Goal: Task Accomplishment & Management: Manage account settings

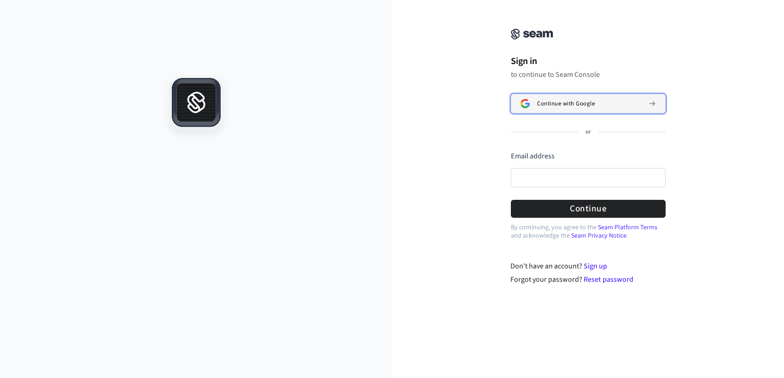
click at [578, 110] on button "Continue with Google" at bounding box center [588, 103] width 155 height 19
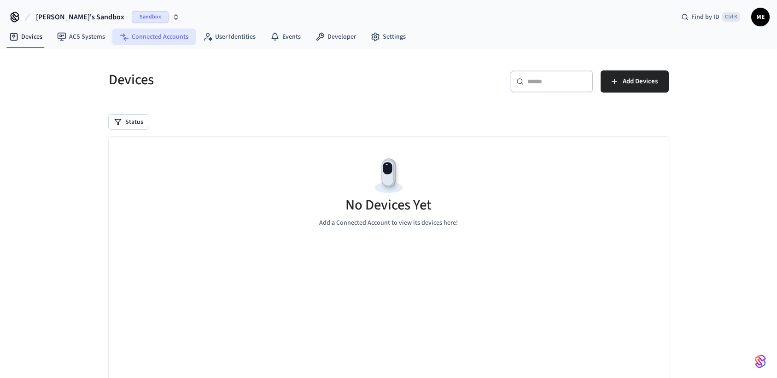
click at [151, 41] on link "Connected Accounts" at bounding box center [153, 37] width 83 height 17
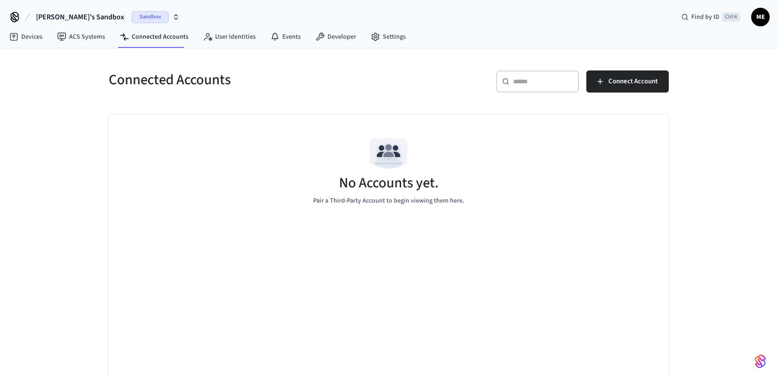
click at [174, 19] on icon "button" at bounding box center [175, 18] width 3 height 1
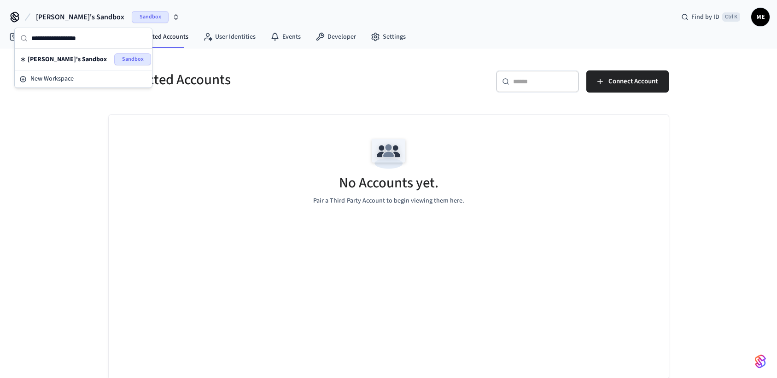
click at [174, 19] on icon "button" at bounding box center [175, 18] width 3 height 1
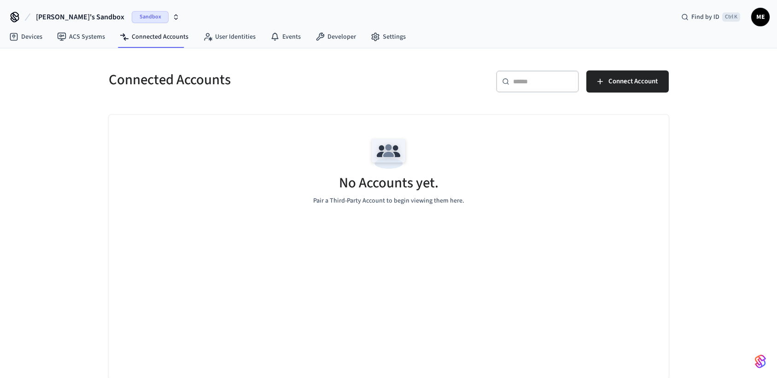
click at [229, 15] on div "[PERSON_NAME]'s Sandbox Sandbox Find by ID Ctrl K ME" at bounding box center [388, 13] width 777 height 27
click at [628, 87] on button "Connect Account" at bounding box center [627, 81] width 82 height 22
click at [65, 34] on icon at bounding box center [62, 37] width 8 height 8
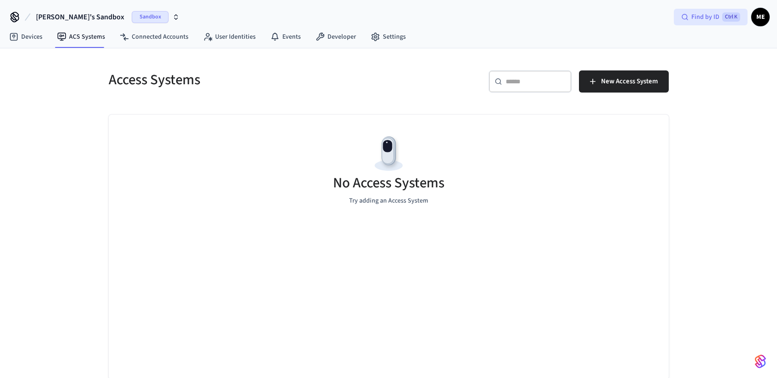
click at [702, 16] on span "Find by ID" at bounding box center [705, 16] width 28 height 9
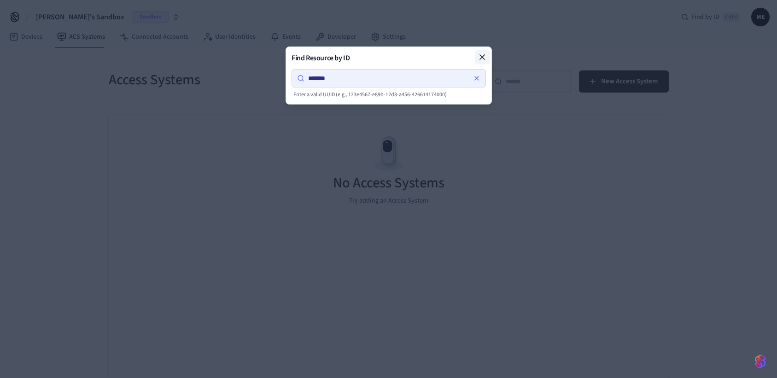
type input "*******"
click at [484, 56] on icon at bounding box center [481, 56] width 9 height 9
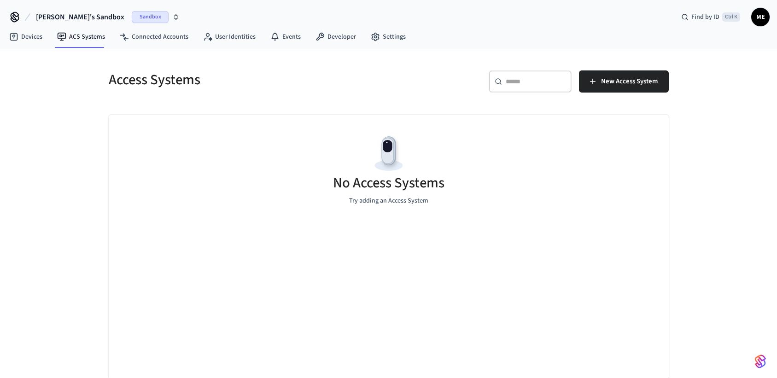
click at [172, 19] on icon "button" at bounding box center [175, 16] width 7 height 7
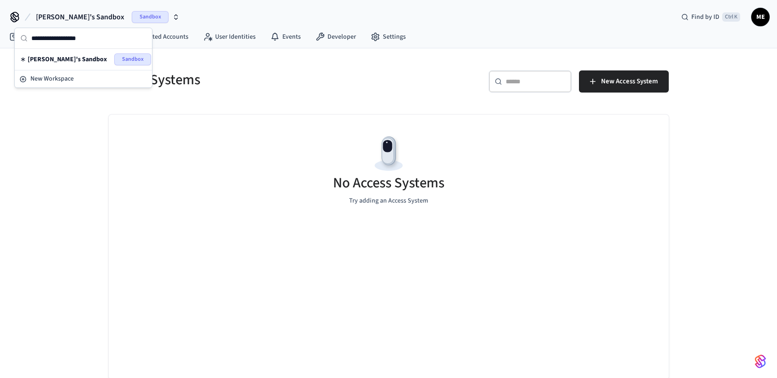
click at [257, 20] on div "Michael's Sandbox Sandbox Find by ID Ctrl K ME" at bounding box center [388, 13] width 777 height 27
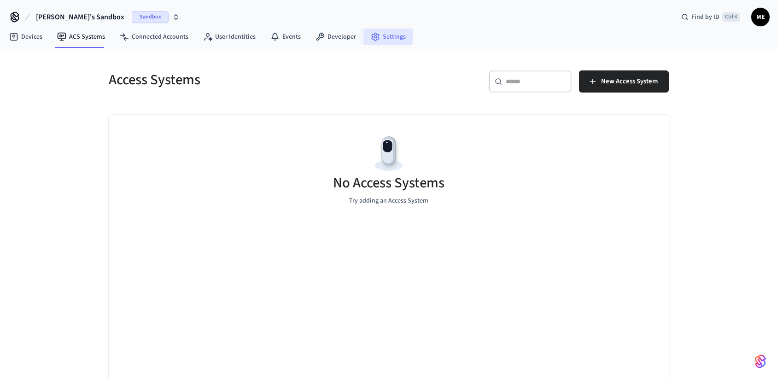
click at [391, 34] on link "Settings" at bounding box center [388, 37] width 50 height 17
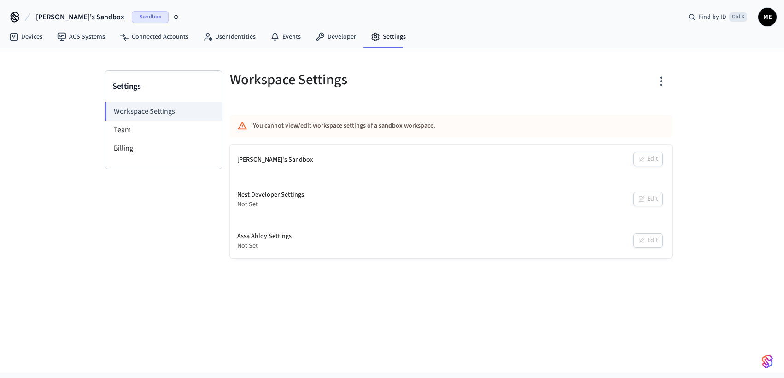
click at [225, 16] on div "Michael's Sandbox Sandbox Find by ID Ctrl K ME" at bounding box center [392, 13] width 784 height 27
click at [712, 18] on span "Find by ID" at bounding box center [712, 16] width 28 height 9
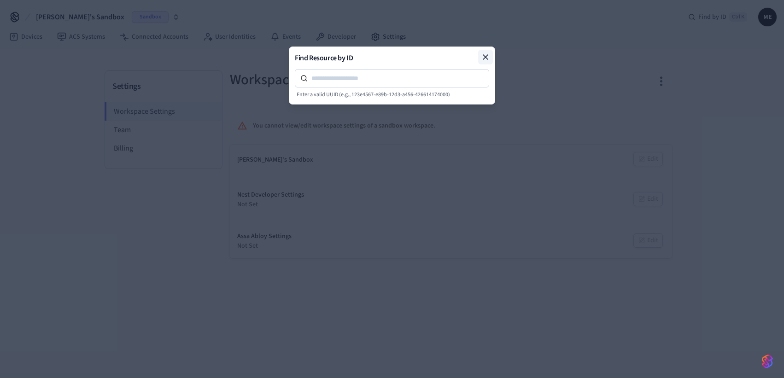
click at [482, 59] on icon at bounding box center [485, 56] width 9 height 9
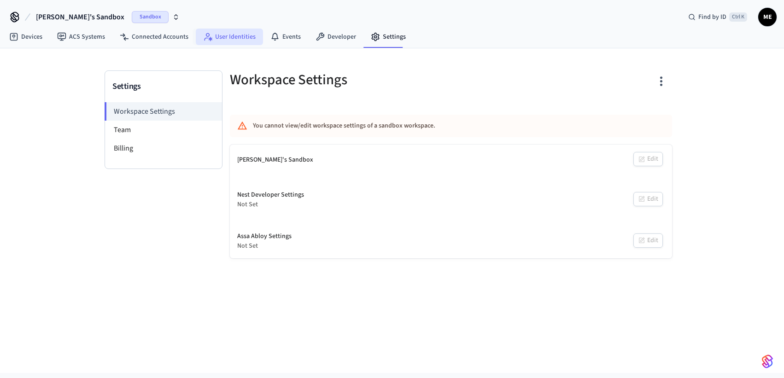
click at [229, 37] on link "User Identities" at bounding box center [229, 37] width 67 height 17
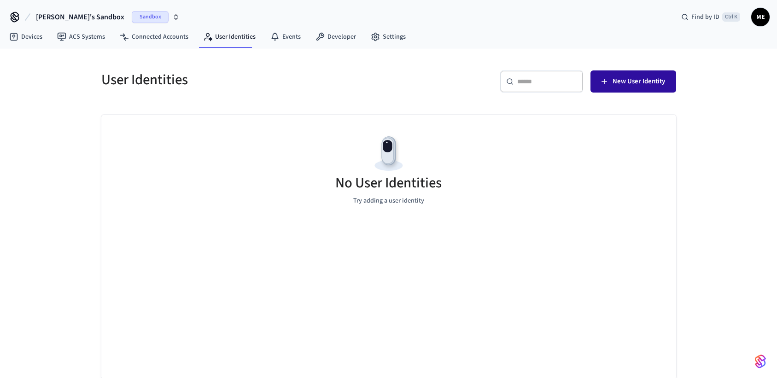
click at [617, 83] on span "New User Identity" at bounding box center [638, 81] width 52 height 12
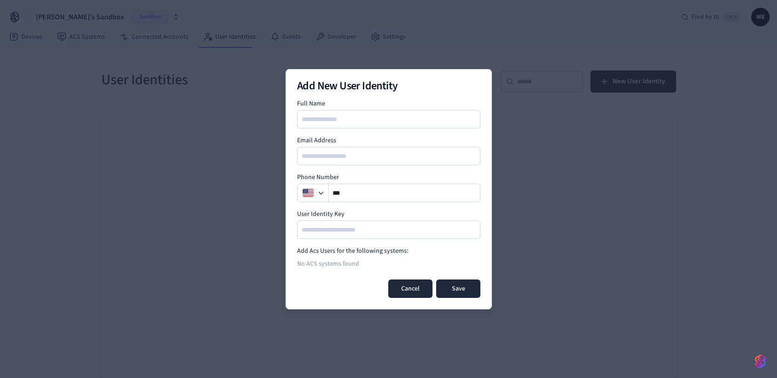
click at [401, 292] on button "Cancel" at bounding box center [410, 288] width 44 height 18
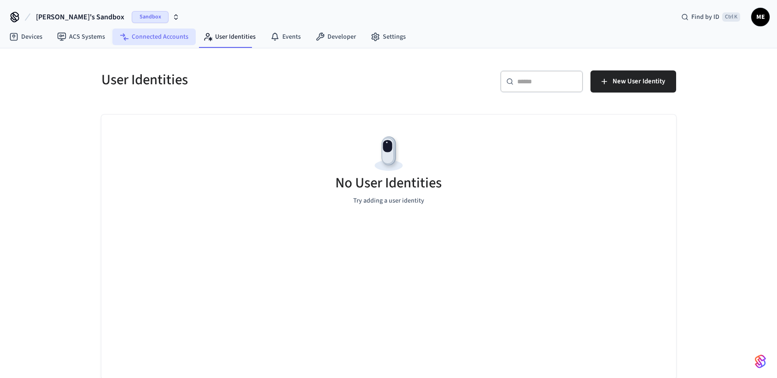
click at [163, 38] on link "Connected Accounts" at bounding box center [153, 37] width 83 height 17
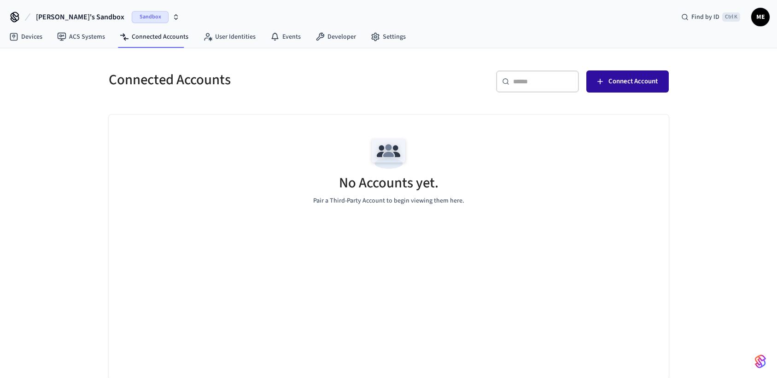
click at [622, 87] on button "Connect Account" at bounding box center [627, 81] width 82 height 22
click at [172, 18] on icon "button" at bounding box center [175, 16] width 7 height 7
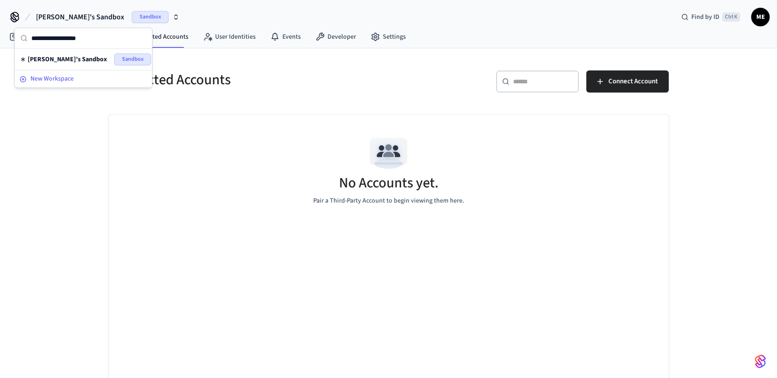
click at [64, 75] on span "New Workspace" at bounding box center [51, 79] width 43 height 10
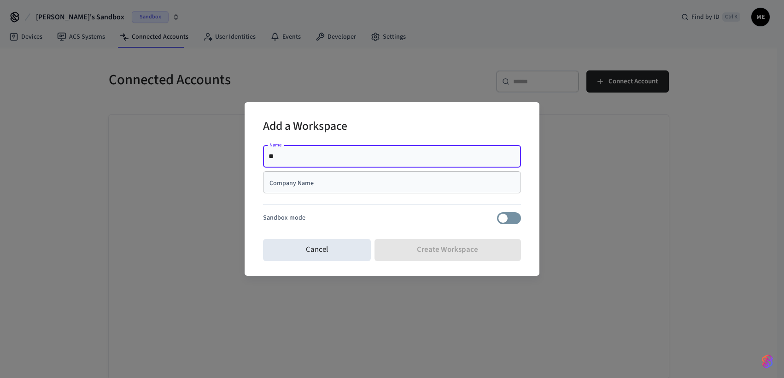
type input "*"
type input "**********"
click at [302, 182] on input "Company Name" at bounding box center [391, 182] width 247 height 9
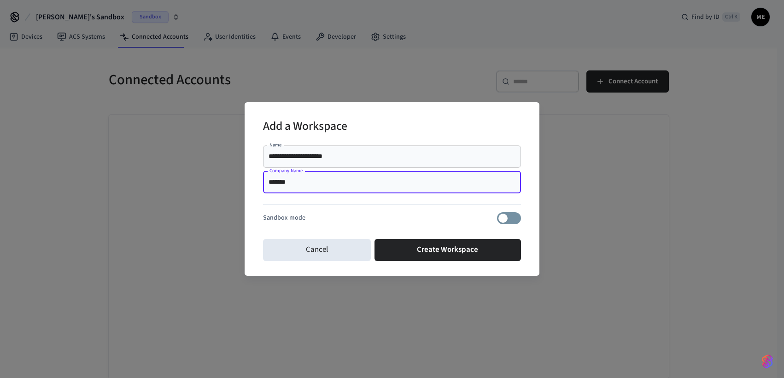
type input "*******"
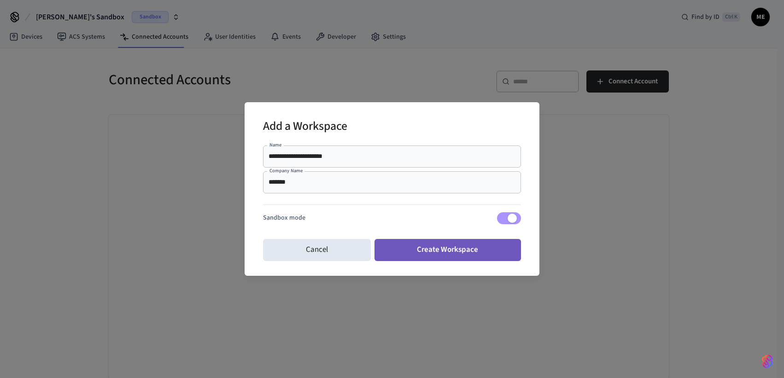
click at [474, 252] on button "Create Workspace" at bounding box center [447, 250] width 147 height 22
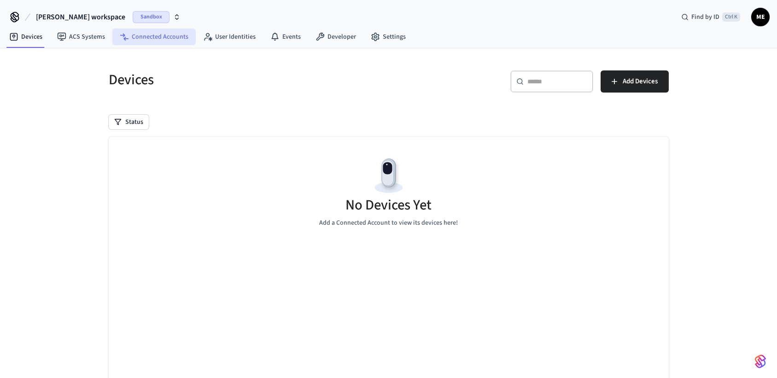
click at [178, 37] on link "Connected Accounts" at bounding box center [153, 37] width 83 height 17
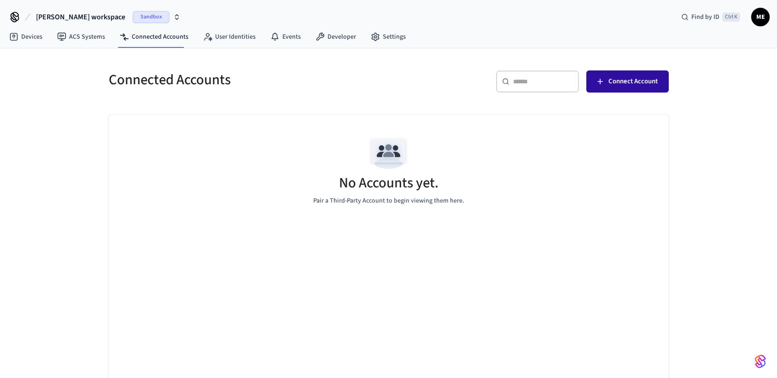
click at [617, 90] on button "Connect Account" at bounding box center [627, 81] width 82 height 22
click at [38, 39] on link "Devices" at bounding box center [26, 37] width 48 height 17
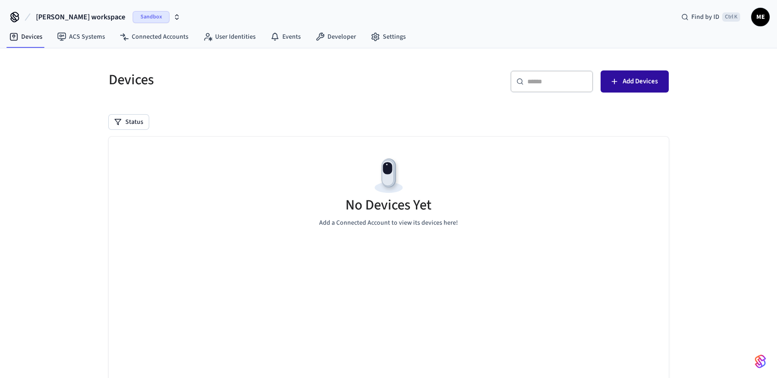
click at [627, 76] on span "Add Devices" at bounding box center [639, 81] width 35 height 12
click at [89, 35] on link "ACS Systems" at bounding box center [81, 37] width 63 height 17
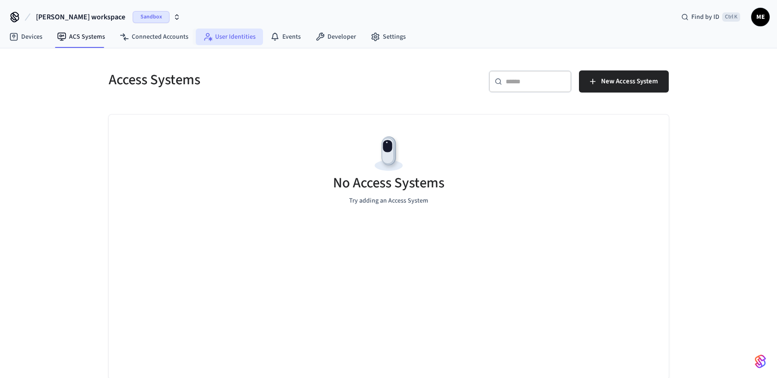
click at [238, 37] on link "User Identities" at bounding box center [229, 37] width 67 height 17
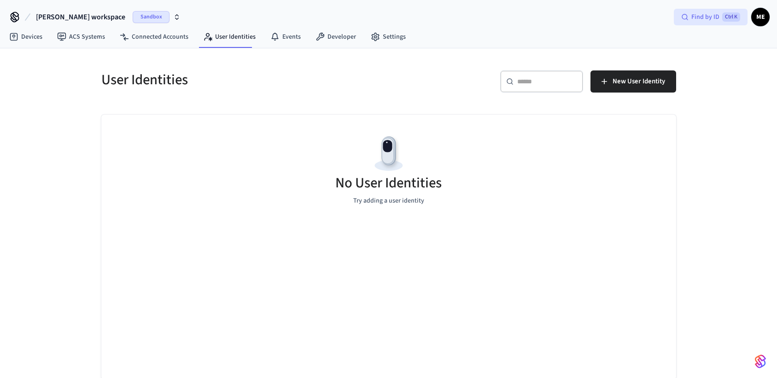
click at [704, 13] on span "Find by ID" at bounding box center [705, 16] width 28 height 9
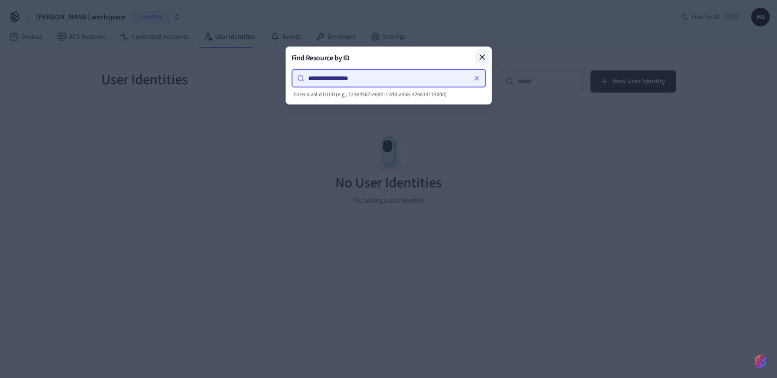
type input "**********"
click at [482, 59] on icon at bounding box center [481, 56] width 9 height 9
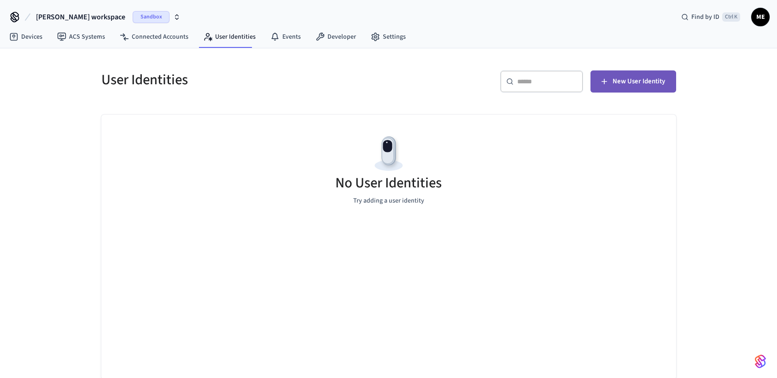
click at [619, 80] on span "New User Identity" at bounding box center [638, 81] width 52 height 12
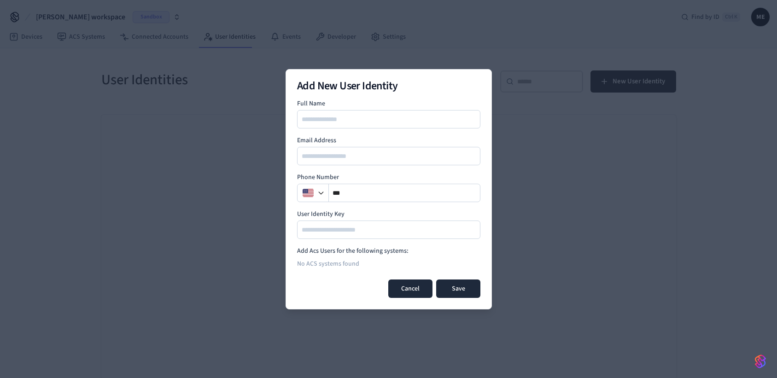
click at [421, 290] on button "Cancel" at bounding box center [410, 288] width 44 height 18
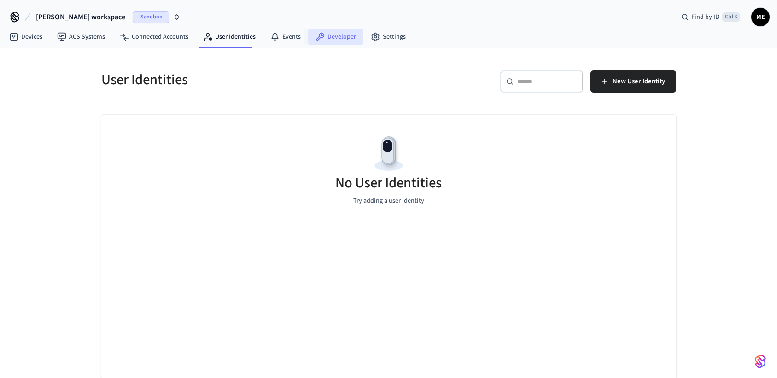
click at [334, 37] on link "Developer" at bounding box center [335, 37] width 55 height 17
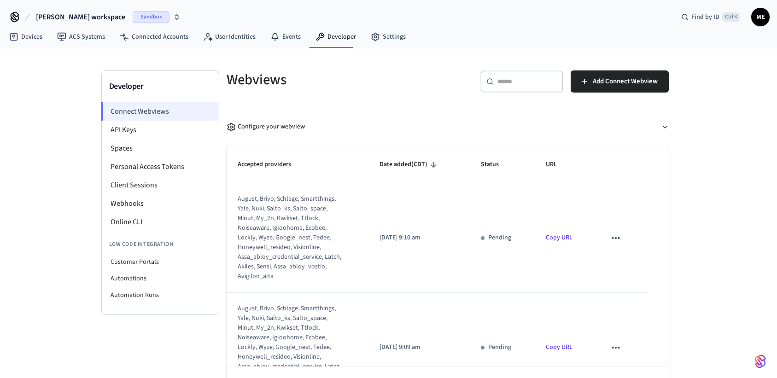
click at [125, 111] on li "Connect Webviews" at bounding box center [159, 111] width 117 height 18
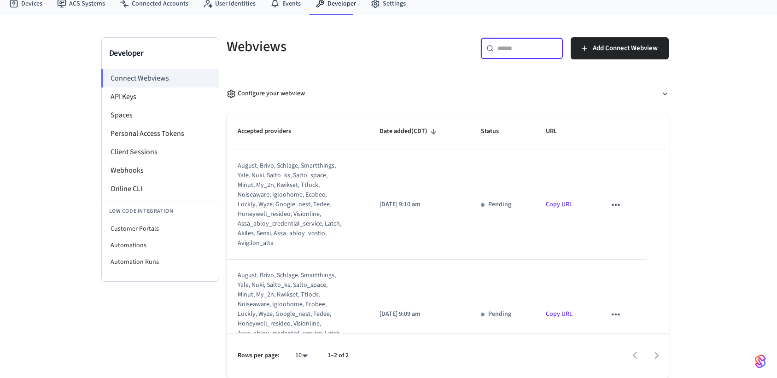
click at [523, 50] on input "text" at bounding box center [527, 48] width 60 height 9
click at [619, 50] on span "Add Connect Webview" at bounding box center [624, 48] width 65 height 12
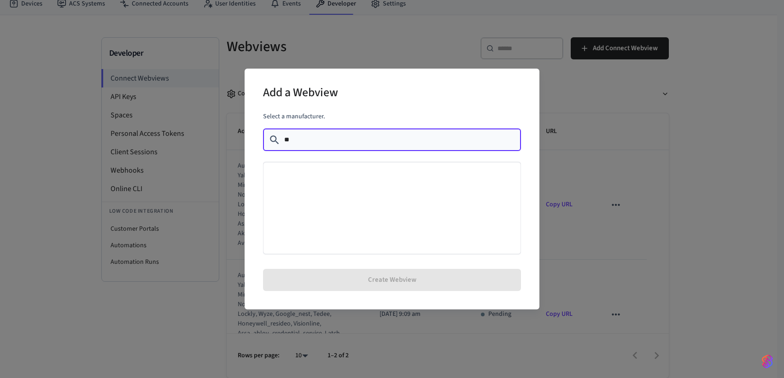
type input "*"
type input "*********"
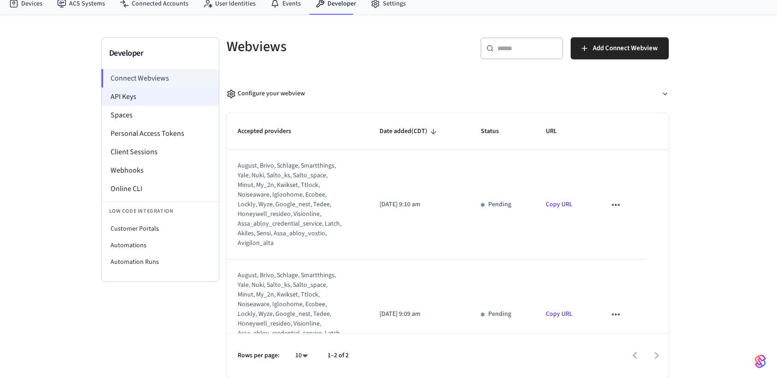
click at [135, 95] on li "API Keys" at bounding box center [160, 96] width 117 height 18
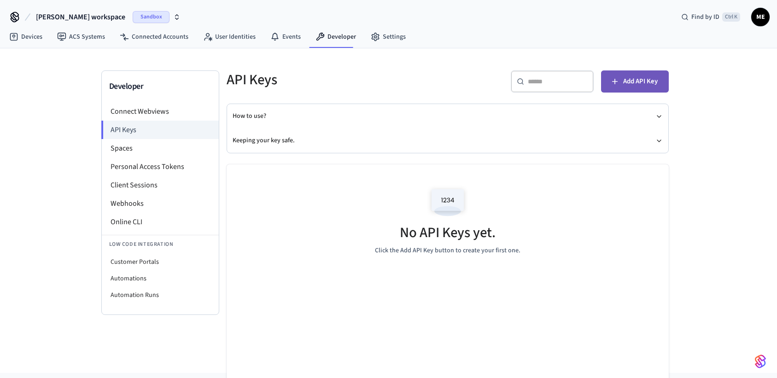
click at [642, 86] on span "Add API Key" at bounding box center [640, 81] width 35 height 12
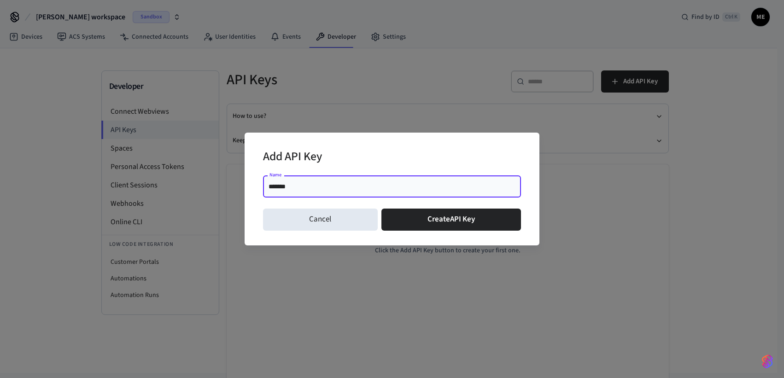
type input "*******"
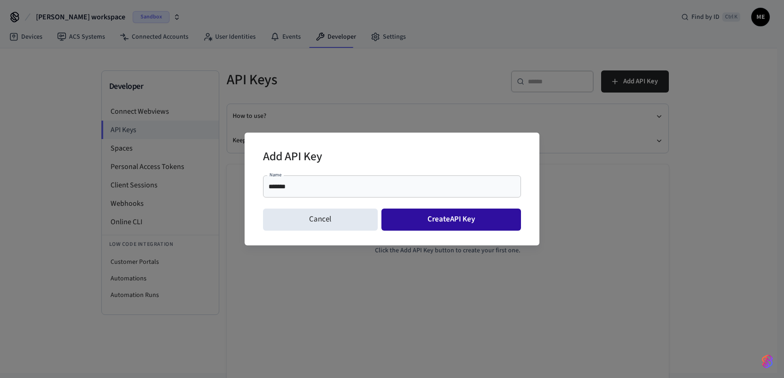
click at [427, 220] on button "Create API Key" at bounding box center [451, 220] width 140 height 22
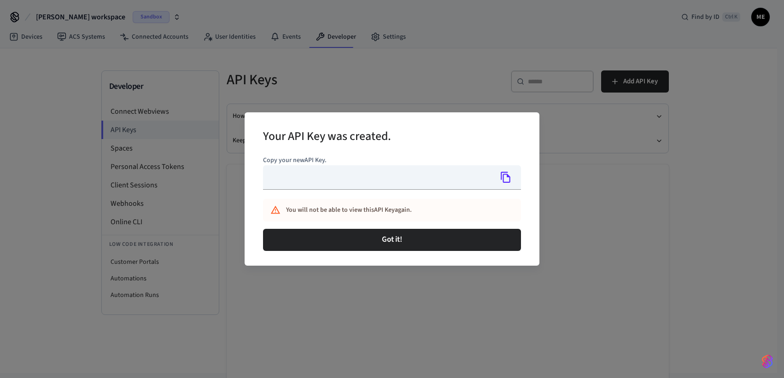
type input "**********"
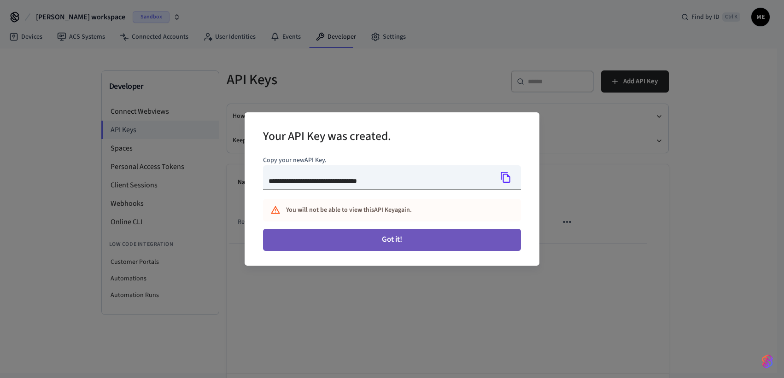
click at [401, 236] on button "Got it!" at bounding box center [392, 240] width 258 height 22
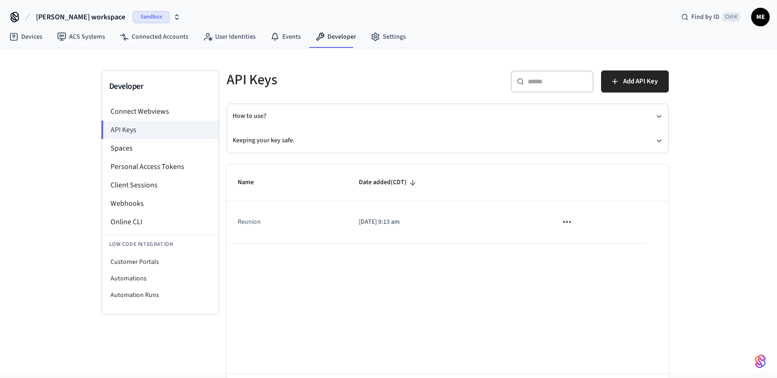
click at [569, 224] on icon "sticky table" at bounding box center [567, 222] width 12 height 12
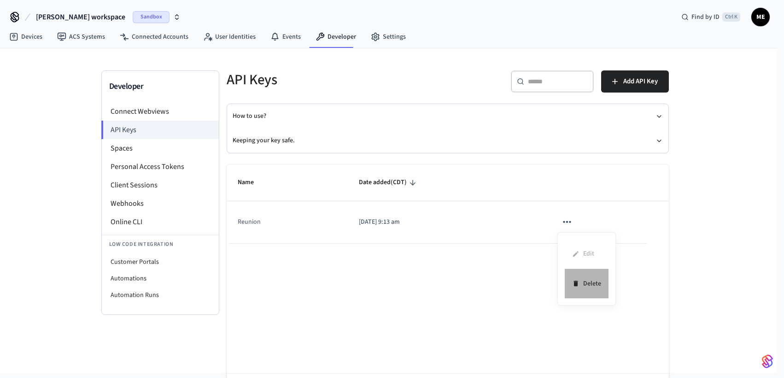
click at [592, 281] on li "Delete" at bounding box center [586, 283] width 44 height 29
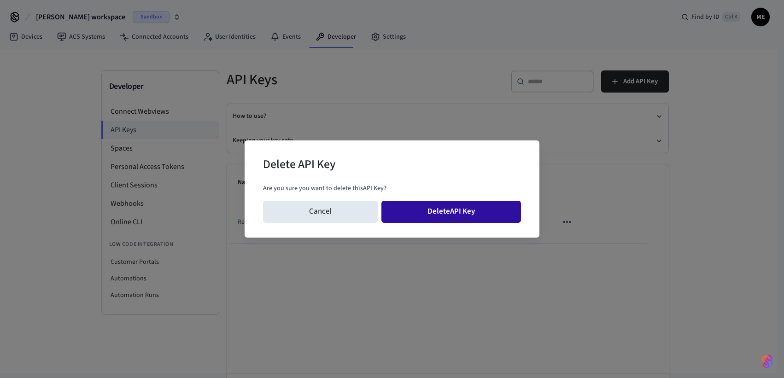
click at [456, 211] on button "Delete API Key" at bounding box center [451, 212] width 140 height 22
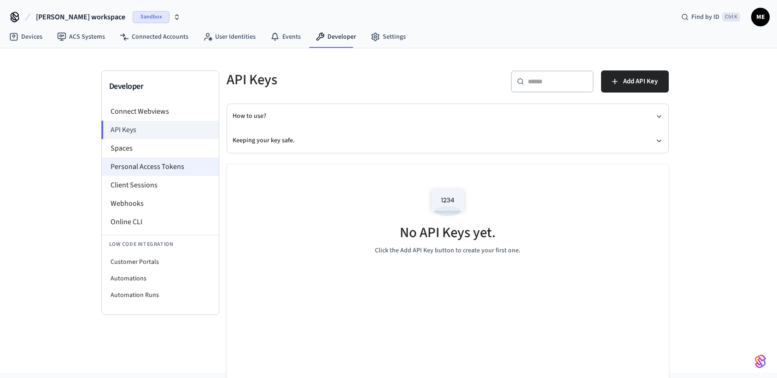
click at [147, 170] on li "Personal Access Tokens" at bounding box center [160, 166] width 117 height 18
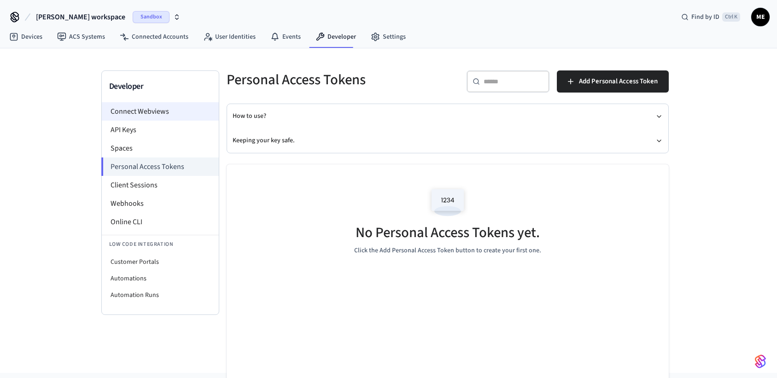
click at [139, 114] on li "Connect Webviews" at bounding box center [160, 111] width 117 height 18
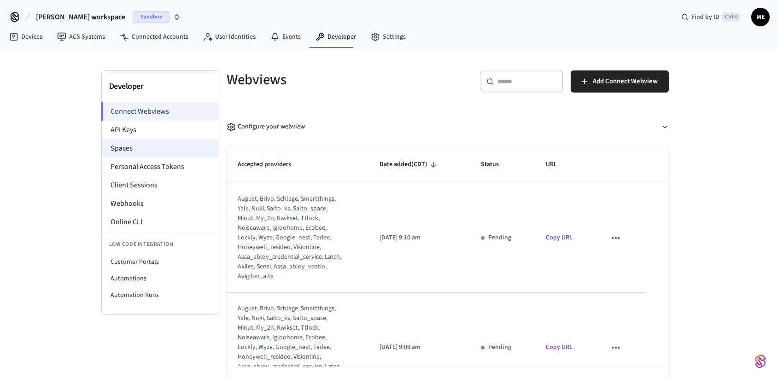
click at [130, 151] on li "Spaces" at bounding box center [160, 148] width 117 height 18
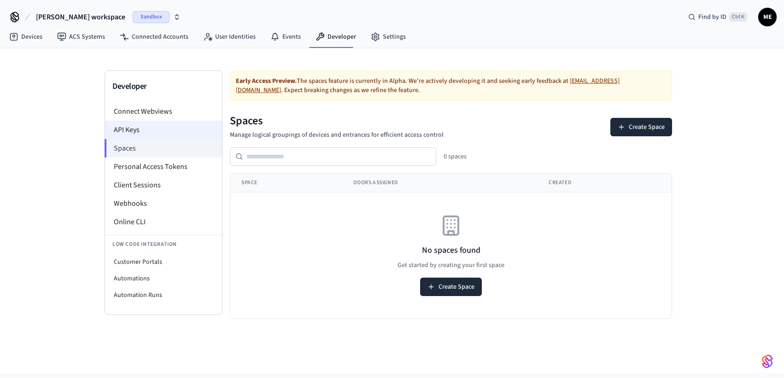
click at [135, 132] on li "API Keys" at bounding box center [163, 130] width 117 height 18
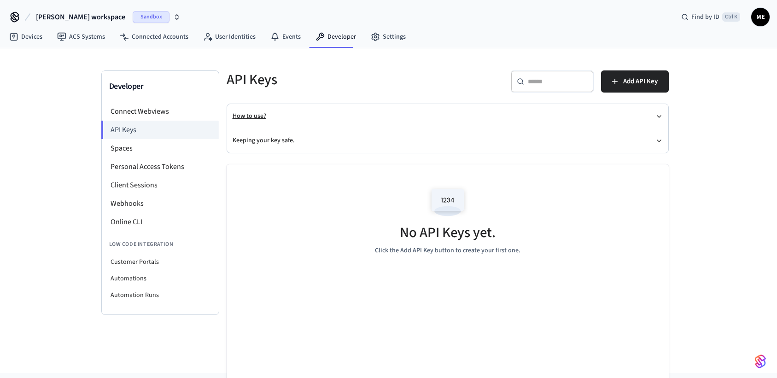
click at [663, 115] on div "How to use? Keeping your key safe." at bounding box center [447, 128] width 441 height 49
click at [661, 115] on icon "button" at bounding box center [658, 116] width 7 height 7
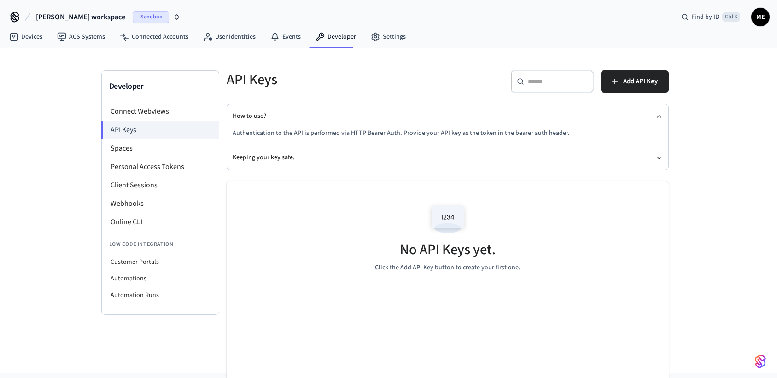
click at [656, 158] on icon "button" at bounding box center [658, 157] width 7 height 7
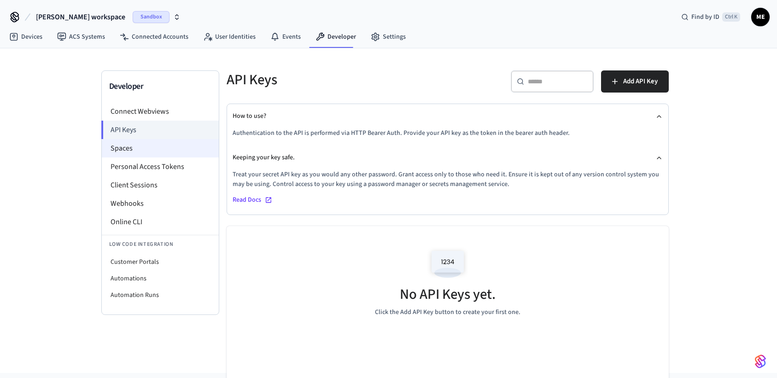
click at [134, 151] on li "Spaces" at bounding box center [160, 148] width 117 height 18
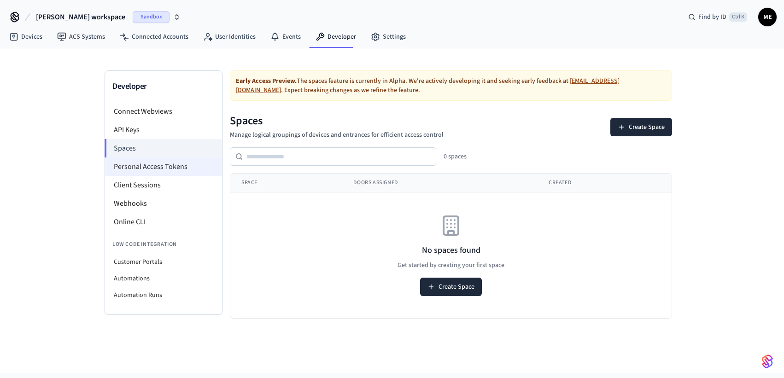
click at [136, 165] on li "Personal Access Tokens" at bounding box center [163, 166] width 117 height 18
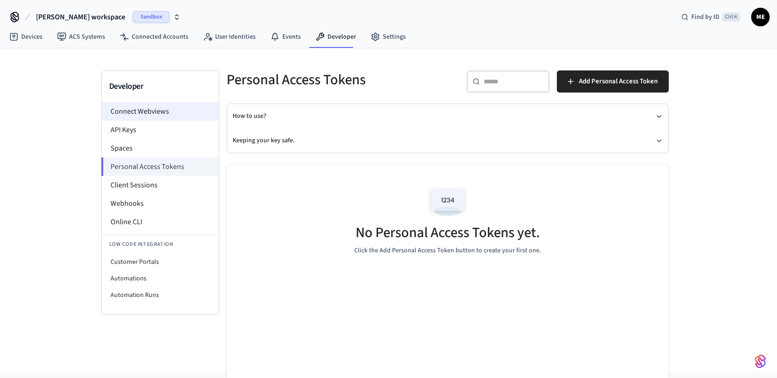
click at [188, 111] on li "Connect Webviews" at bounding box center [160, 111] width 117 height 18
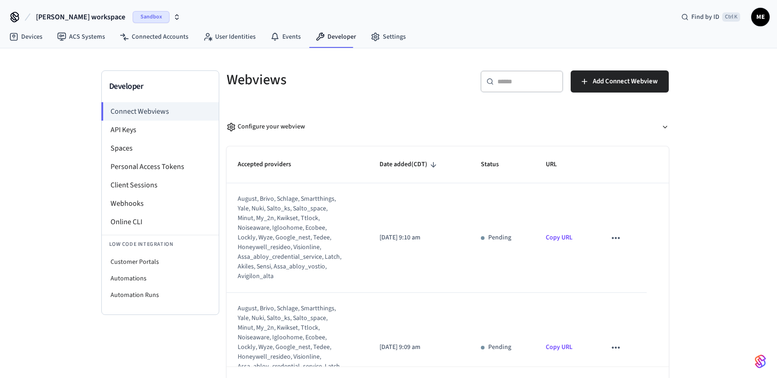
click at [55, 82] on div "Developer Connect Webviews API Keys Spaces Personal Access Tokens Client Sessio…" at bounding box center [388, 229] width 777 height 363
click at [387, 36] on link "Settings" at bounding box center [388, 37] width 50 height 17
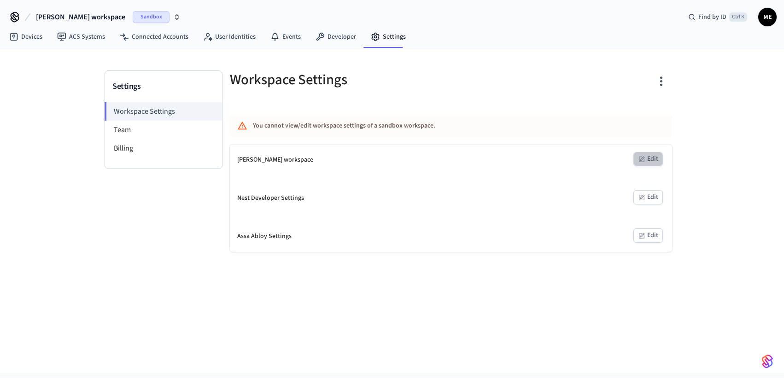
click at [645, 161] on button "Edit" at bounding box center [647, 159] width 29 height 14
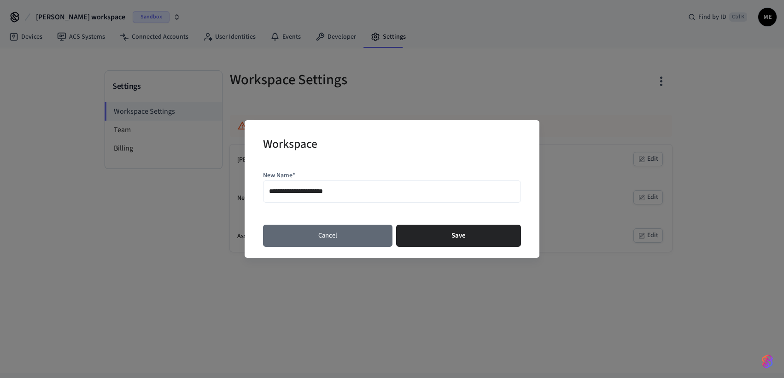
click at [364, 242] on button "Cancel" at bounding box center [327, 236] width 129 height 22
